Goal: Transaction & Acquisition: Purchase product/service

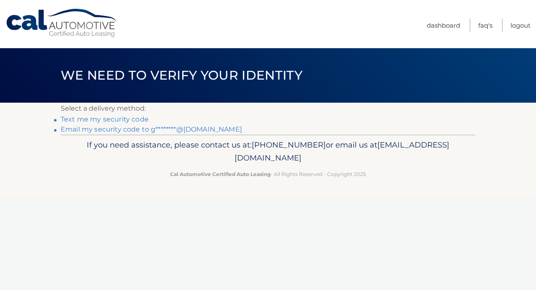
click at [186, 131] on link "Email my security code to g********@hotmail.com" at bounding box center [151, 129] width 181 height 8
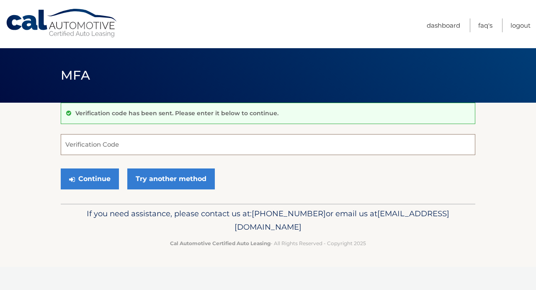
click at [227, 147] on input "Verification Code" at bounding box center [268, 144] width 415 height 21
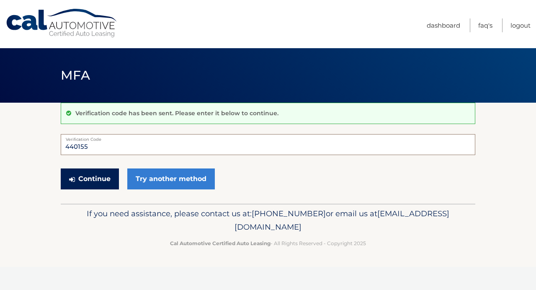
type input "440155"
click at [90, 180] on button "Continue" at bounding box center [90, 178] width 58 height 21
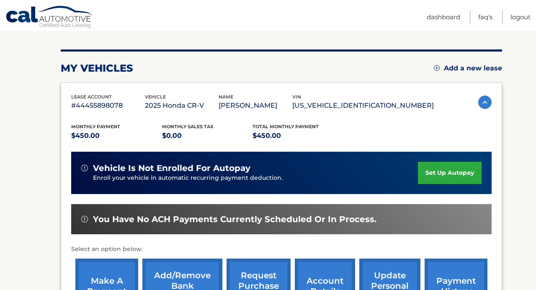
scroll to position [88, 0]
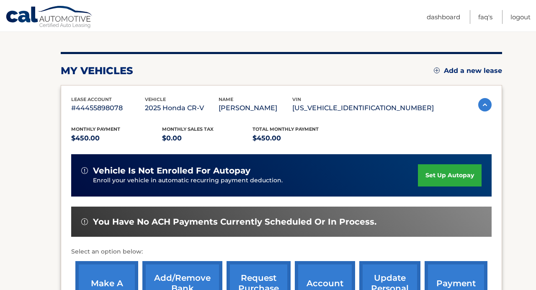
click at [98, 278] on link "make a payment" at bounding box center [106, 288] width 63 height 55
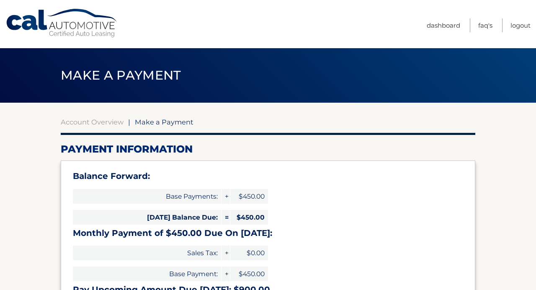
select select "NzdiMjY0OGItYTU5MC00MjA3LTk5NWUtNzE4NjdiNGEyMmZj"
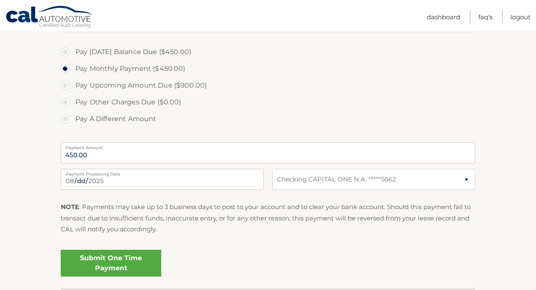
scroll to position [281, 0]
click at [142, 255] on link "Submit One Time Payment" at bounding box center [111, 263] width 100 height 27
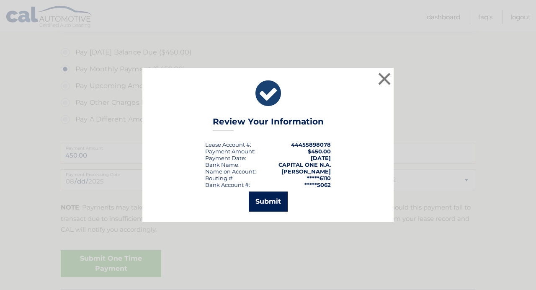
click at [282, 201] on button "Submit" at bounding box center [268, 201] width 39 height 20
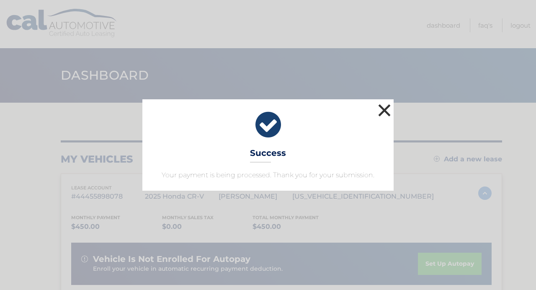
click at [386, 109] on button "×" at bounding box center [384, 110] width 17 height 17
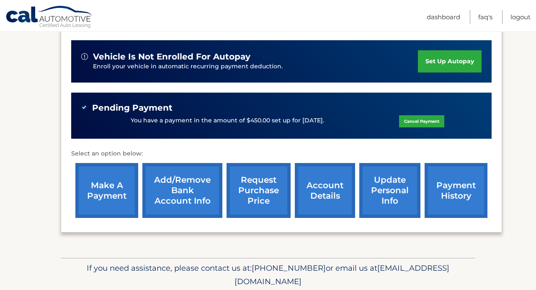
scroll to position [205, 0]
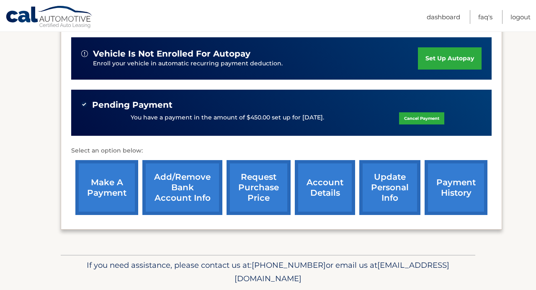
click at [443, 179] on link "payment history" at bounding box center [456, 187] width 63 height 55
